Goal: Task Accomplishment & Management: Use online tool/utility

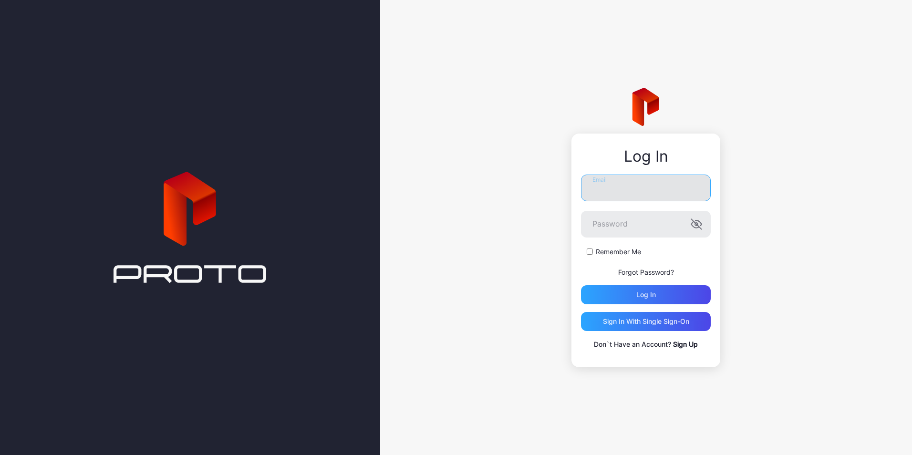
click at [607, 193] on input "Email" at bounding box center [646, 187] width 130 height 27
click at [607, 194] on input "**********" at bounding box center [646, 187] width 130 height 27
click at [610, 188] on input "**********" at bounding box center [646, 187] width 130 height 27
click at [663, 185] on input "**********" at bounding box center [646, 187] width 130 height 27
type input "*"
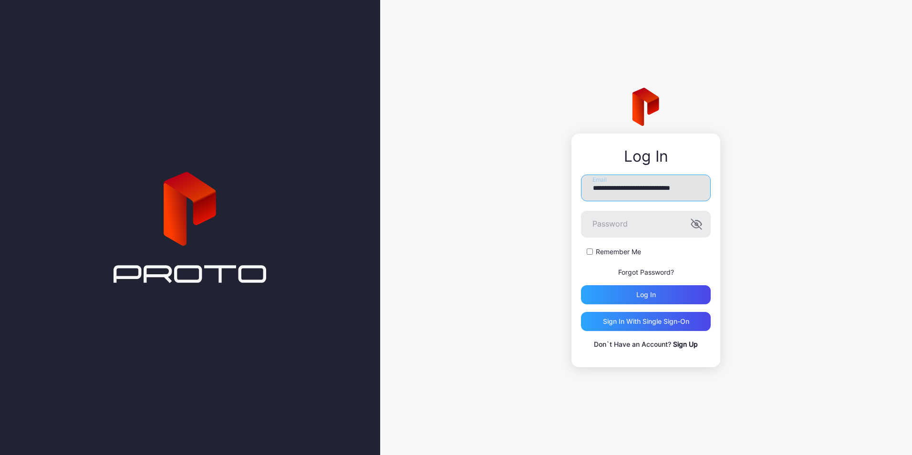
scroll to position [0, 11]
type input "**********"
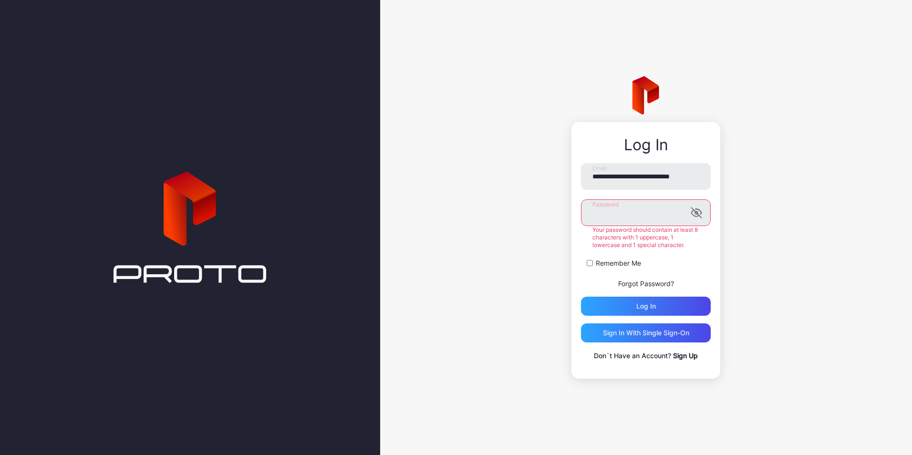
click at [581, 297] on button "Log in" at bounding box center [646, 306] width 130 height 19
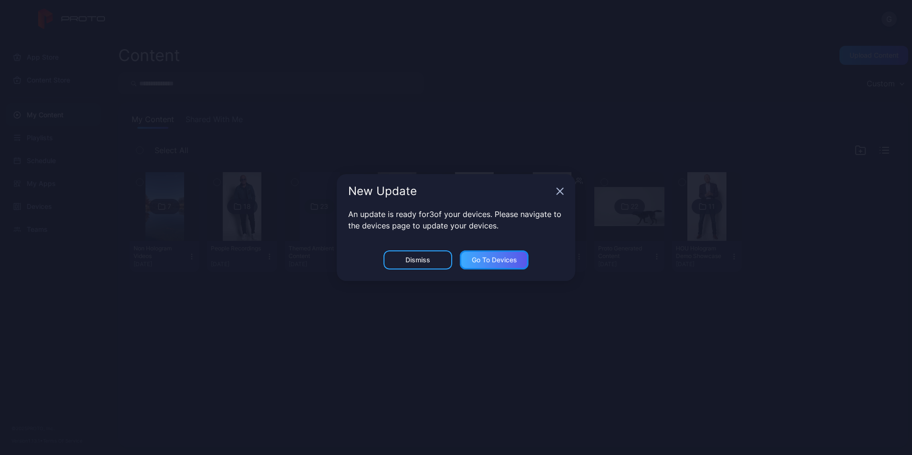
click at [483, 261] on div "Go to devices" at bounding box center [494, 260] width 45 height 8
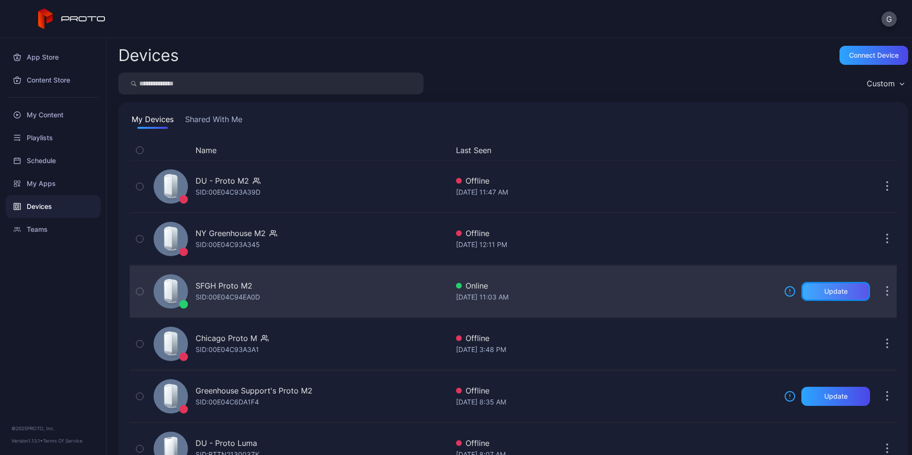
click at [824, 292] on div "Update" at bounding box center [835, 291] width 23 height 8
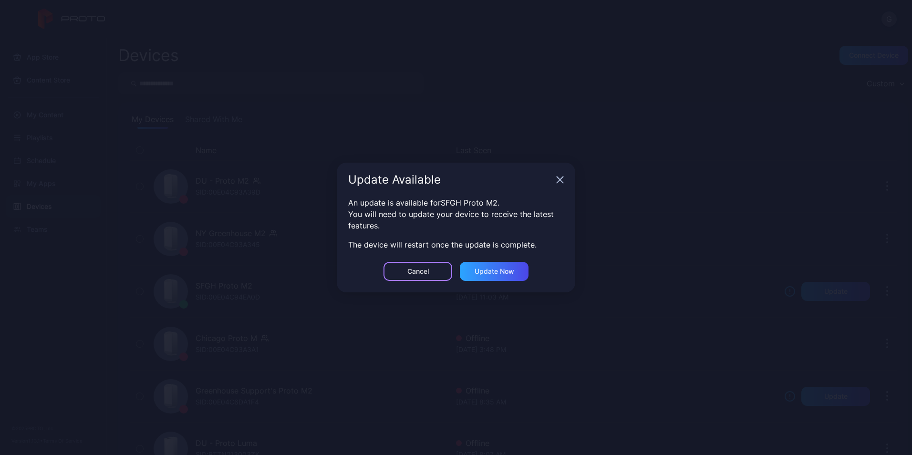
click at [426, 269] on div "Cancel" at bounding box center [417, 271] width 21 height 8
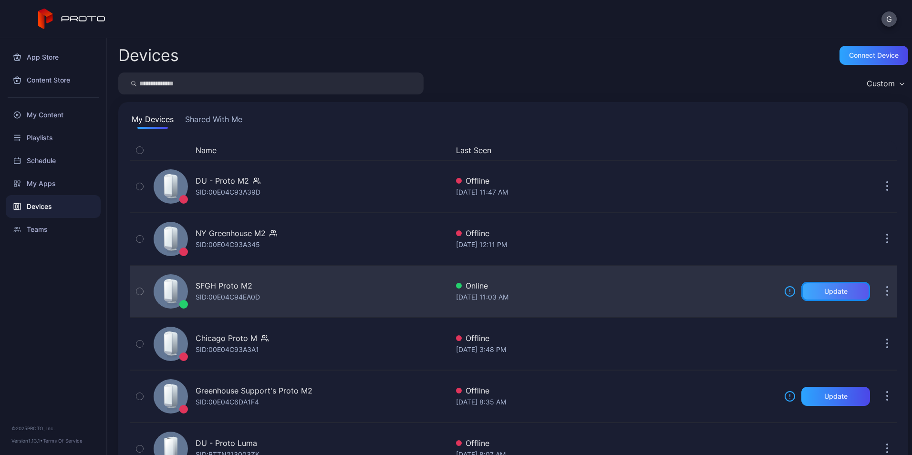
click at [824, 290] on div "Update" at bounding box center [835, 291] width 23 height 8
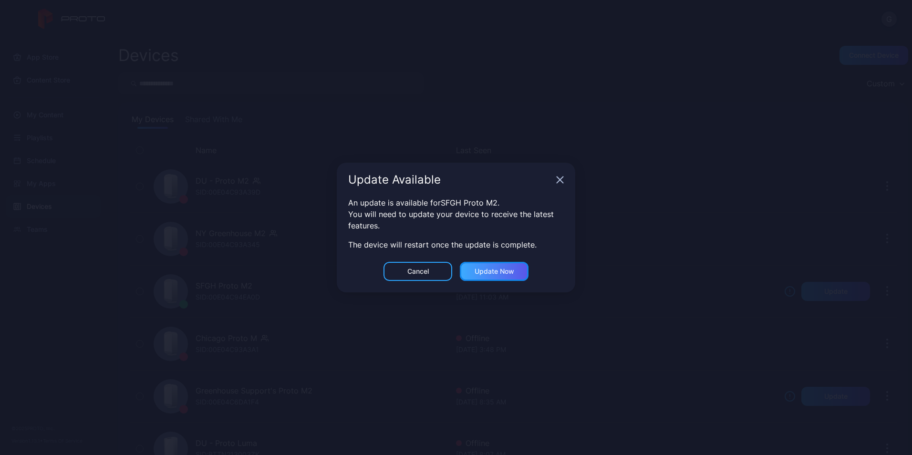
click at [498, 272] on div "Update now" at bounding box center [494, 271] width 40 height 8
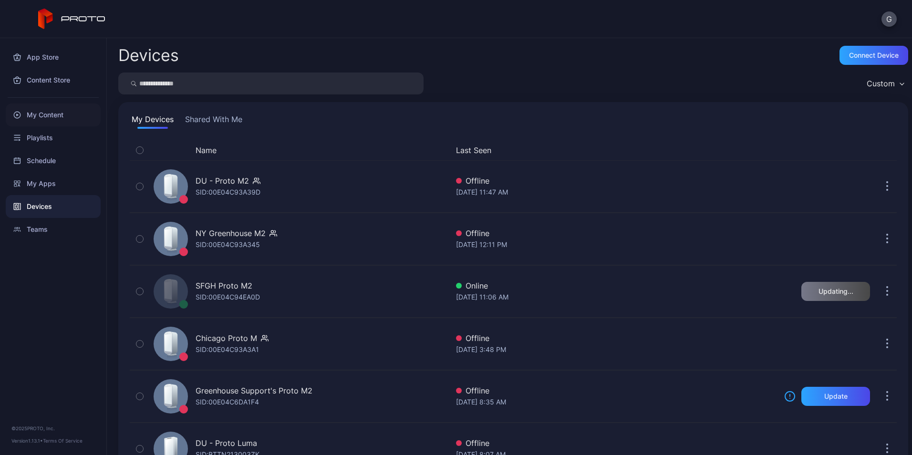
click at [48, 115] on div "My Content" at bounding box center [53, 114] width 95 height 23
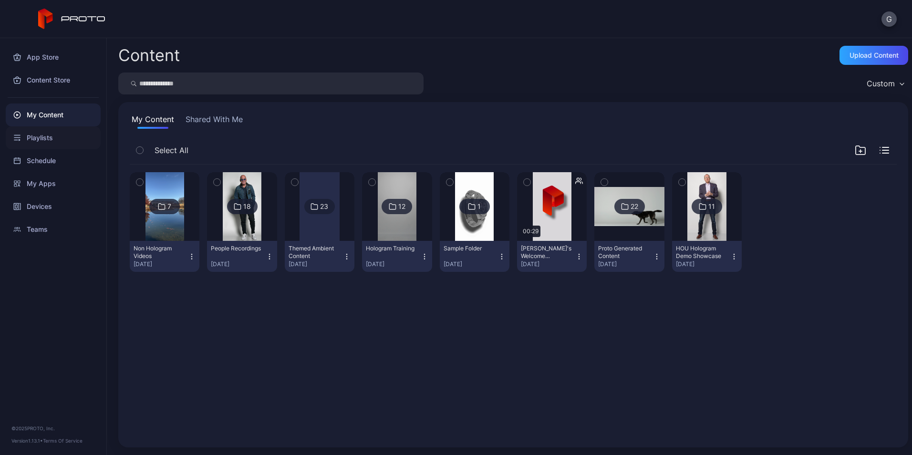
click at [41, 136] on div "Playlists" at bounding box center [53, 137] width 95 height 23
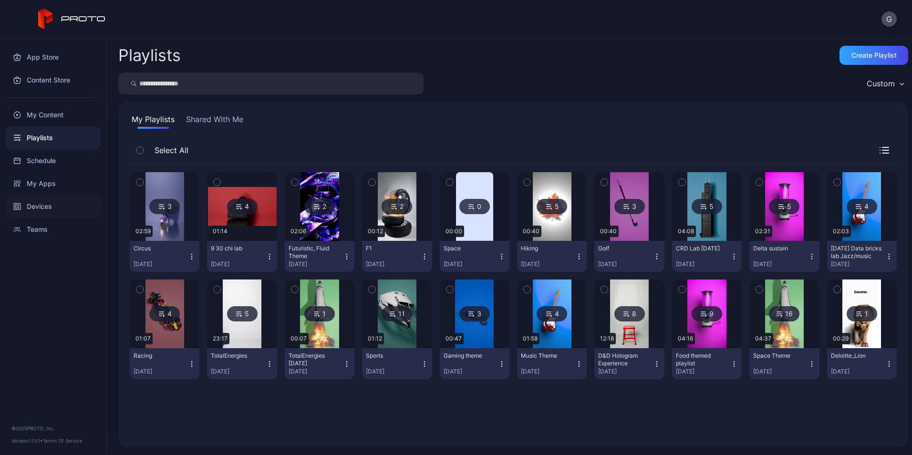
click at [39, 207] on div "Devices" at bounding box center [53, 206] width 95 height 23
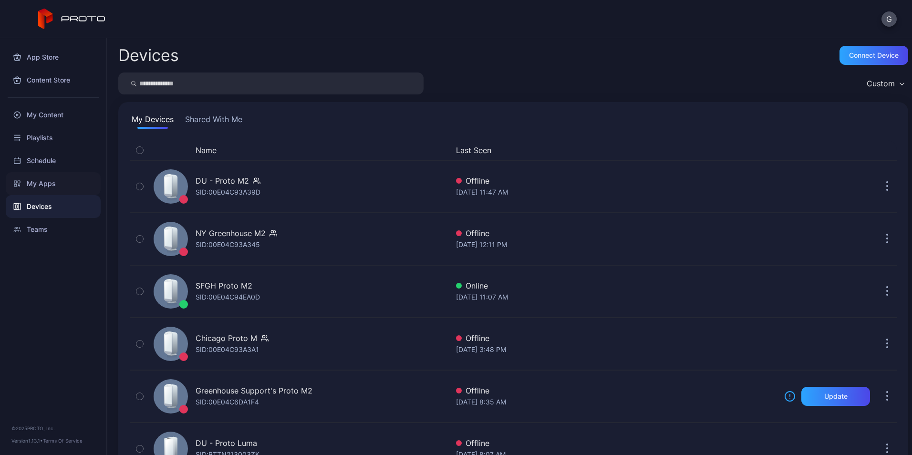
click at [39, 181] on div "My Apps" at bounding box center [53, 183] width 95 height 23
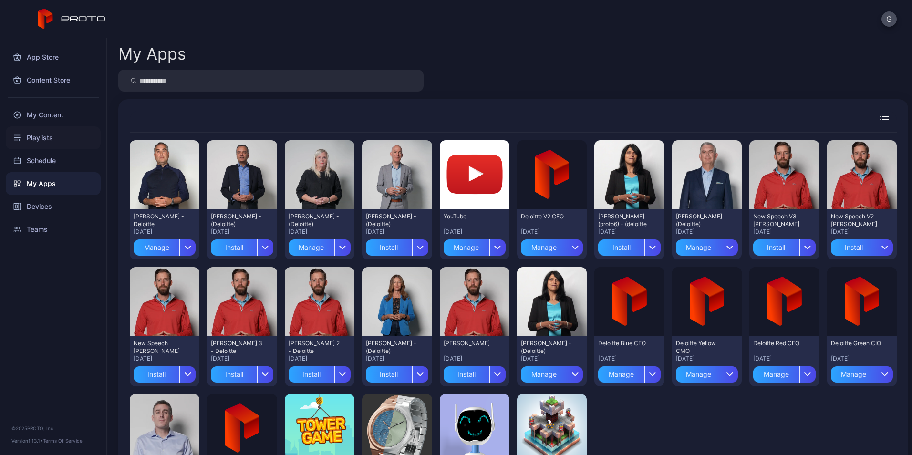
click at [39, 141] on div "Playlists" at bounding box center [53, 137] width 95 height 23
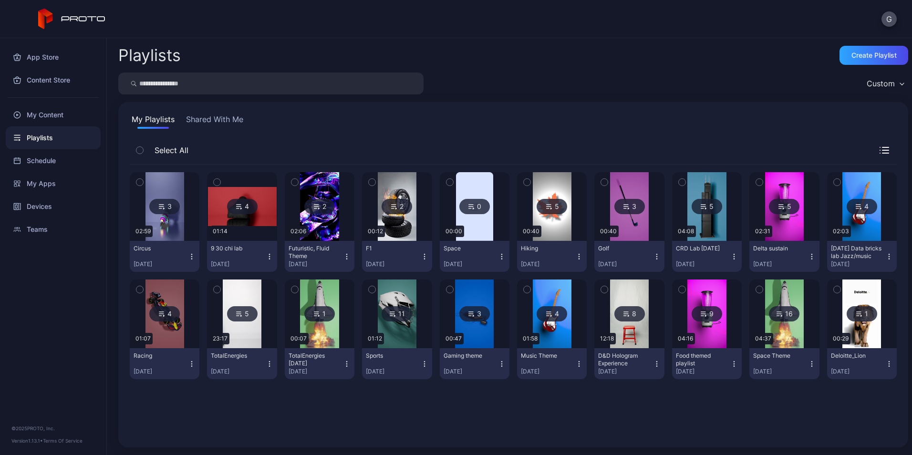
click at [345, 365] on icon "button" at bounding box center [347, 364] width 8 height 8
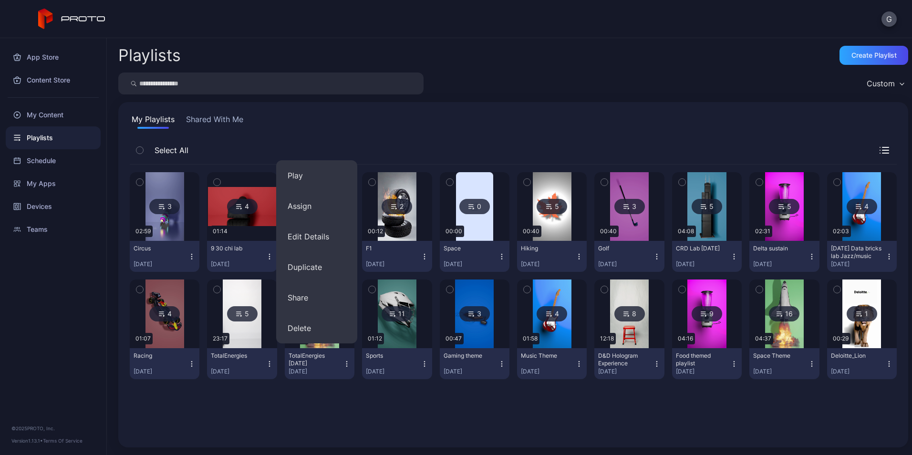
click at [344, 399] on div "3 02:59 Circus [DATE] 4 01:14 9 30 chi lab [DATE] 2 02:06 Futuristic, Fluid The…" at bounding box center [513, 299] width 767 height 271
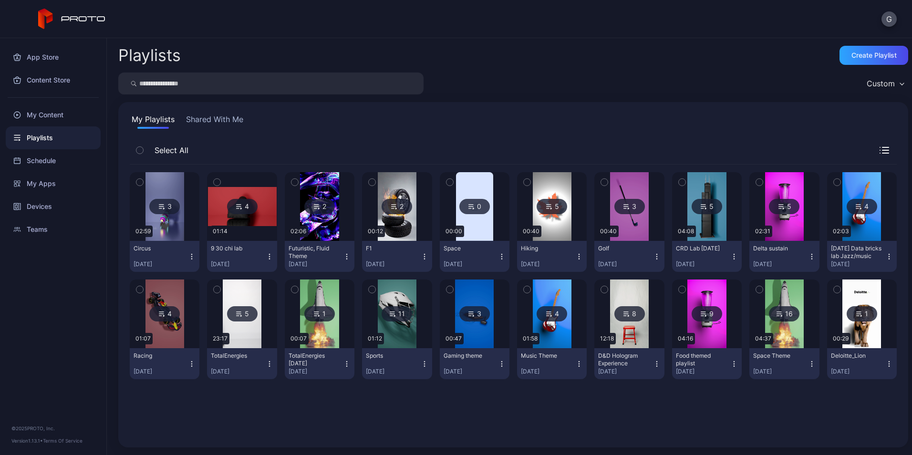
click at [347, 364] on icon "button" at bounding box center [347, 363] width 0 height 0
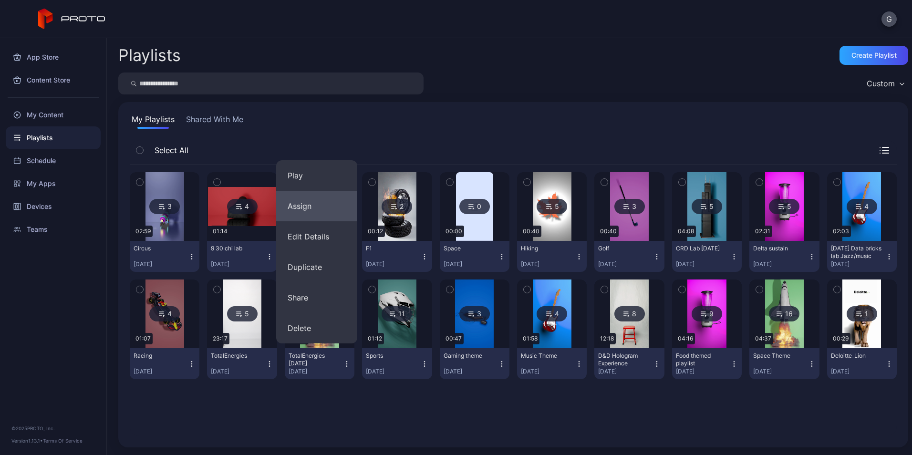
click at [312, 208] on button "Assign" at bounding box center [316, 206] width 81 height 31
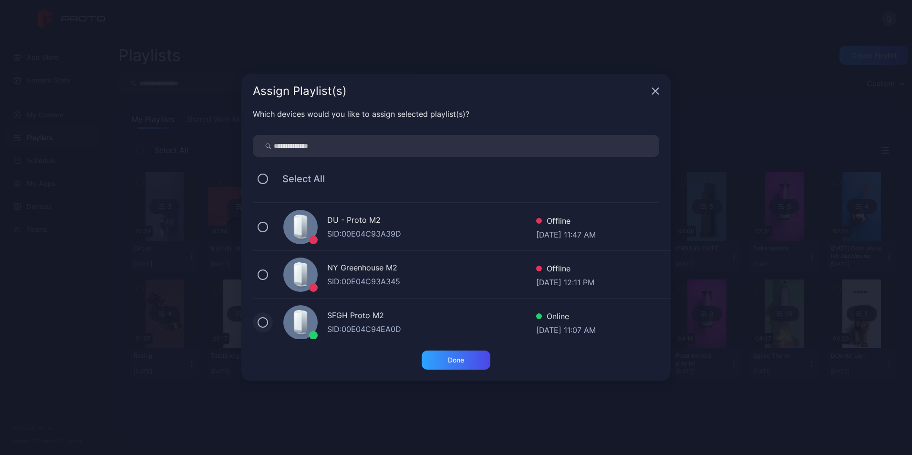
click at [261, 325] on button at bounding box center [262, 322] width 10 height 10
click at [447, 362] on div "Done" at bounding box center [455, 359] width 69 height 19
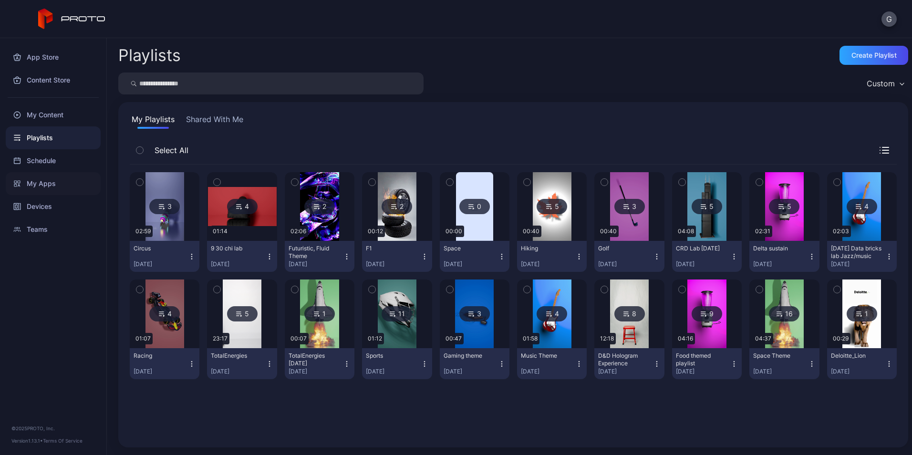
click at [41, 186] on div "My Apps" at bounding box center [53, 183] width 95 height 23
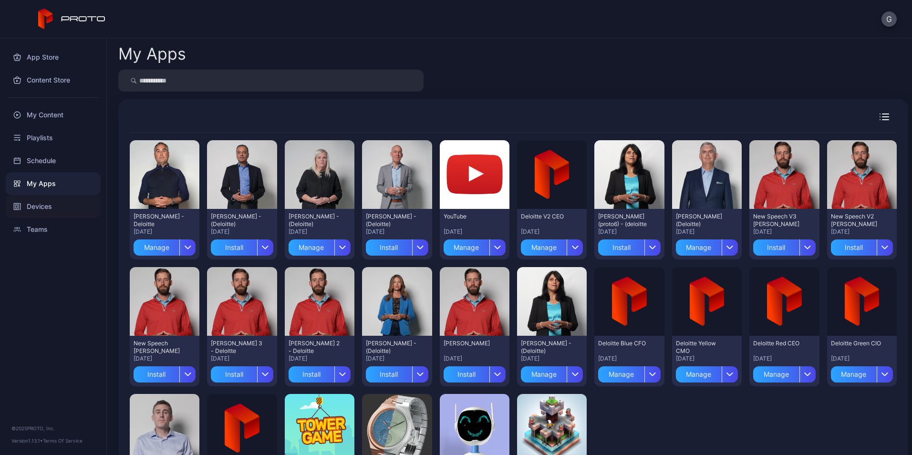
click at [43, 209] on div "Devices" at bounding box center [53, 206] width 95 height 23
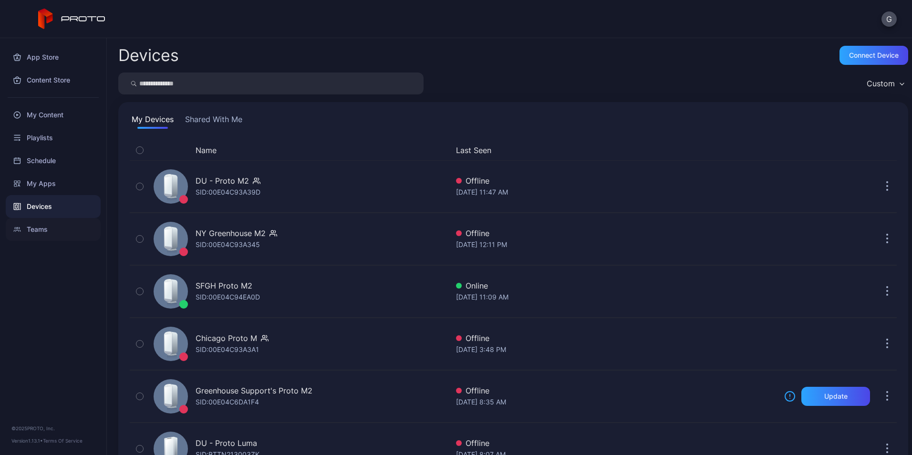
click at [41, 229] on div "Teams" at bounding box center [53, 229] width 95 height 23
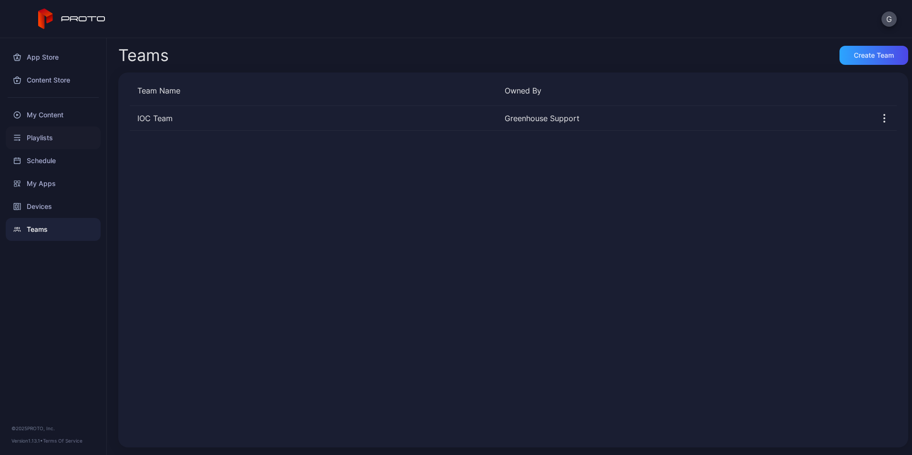
click at [36, 141] on div "Playlists" at bounding box center [53, 137] width 95 height 23
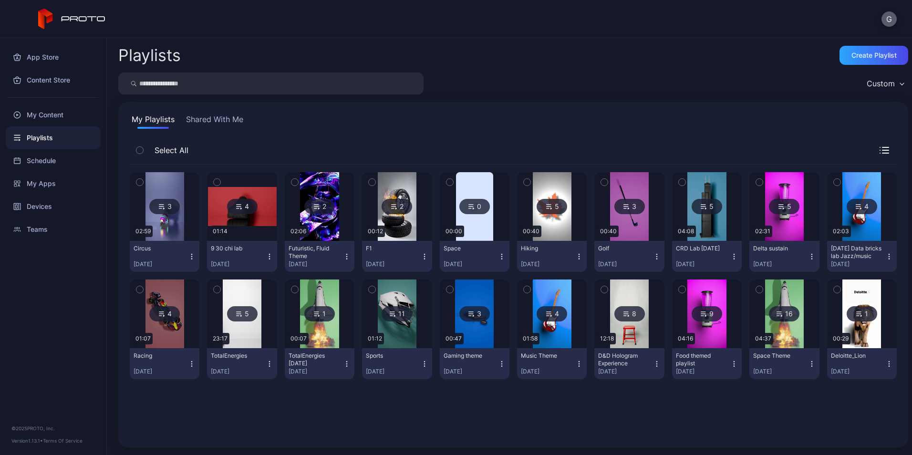
click at [888, 18] on button "G" at bounding box center [888, 18] width 15 height 15
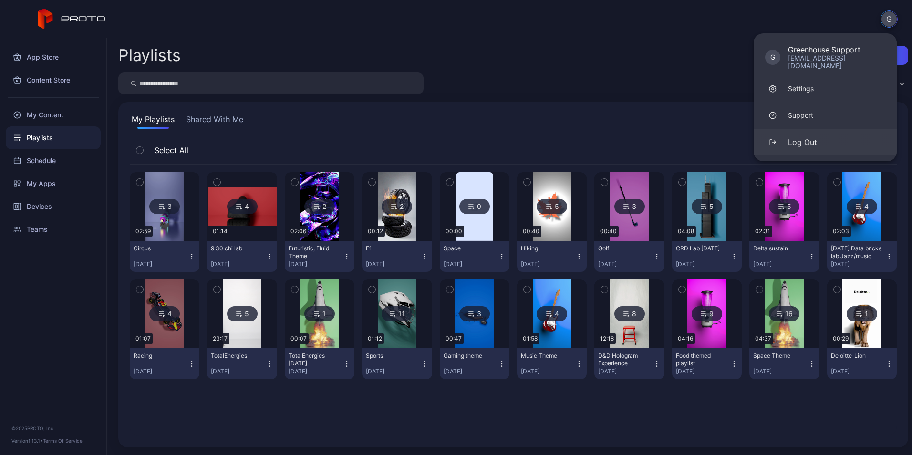
click at [805, 136] on div "Log Out" at bounding box center [802, 141] width 29 height 11
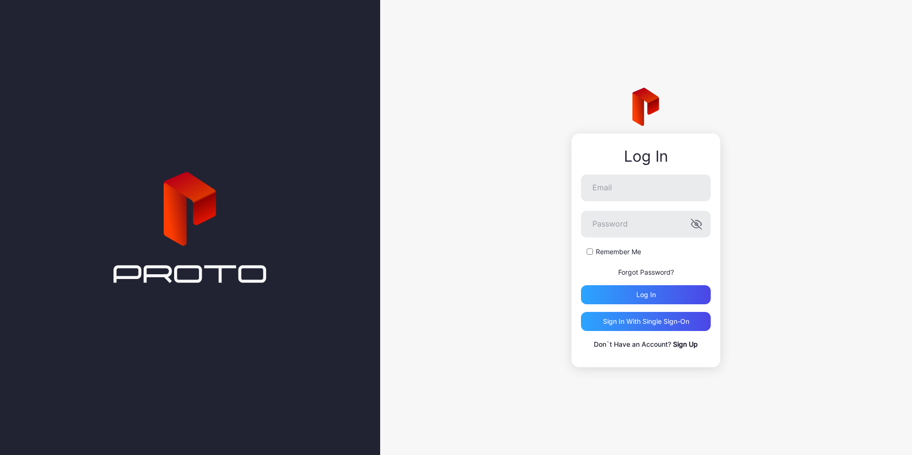
click at [480, 154] on div "Log In Email Password Remember Me Forgot Password? Log in Sign in With Single S…" at bounding box center [646, 227] width 532 height 455
